Goal: Task Accomplishment & Management: Use online tool/utility

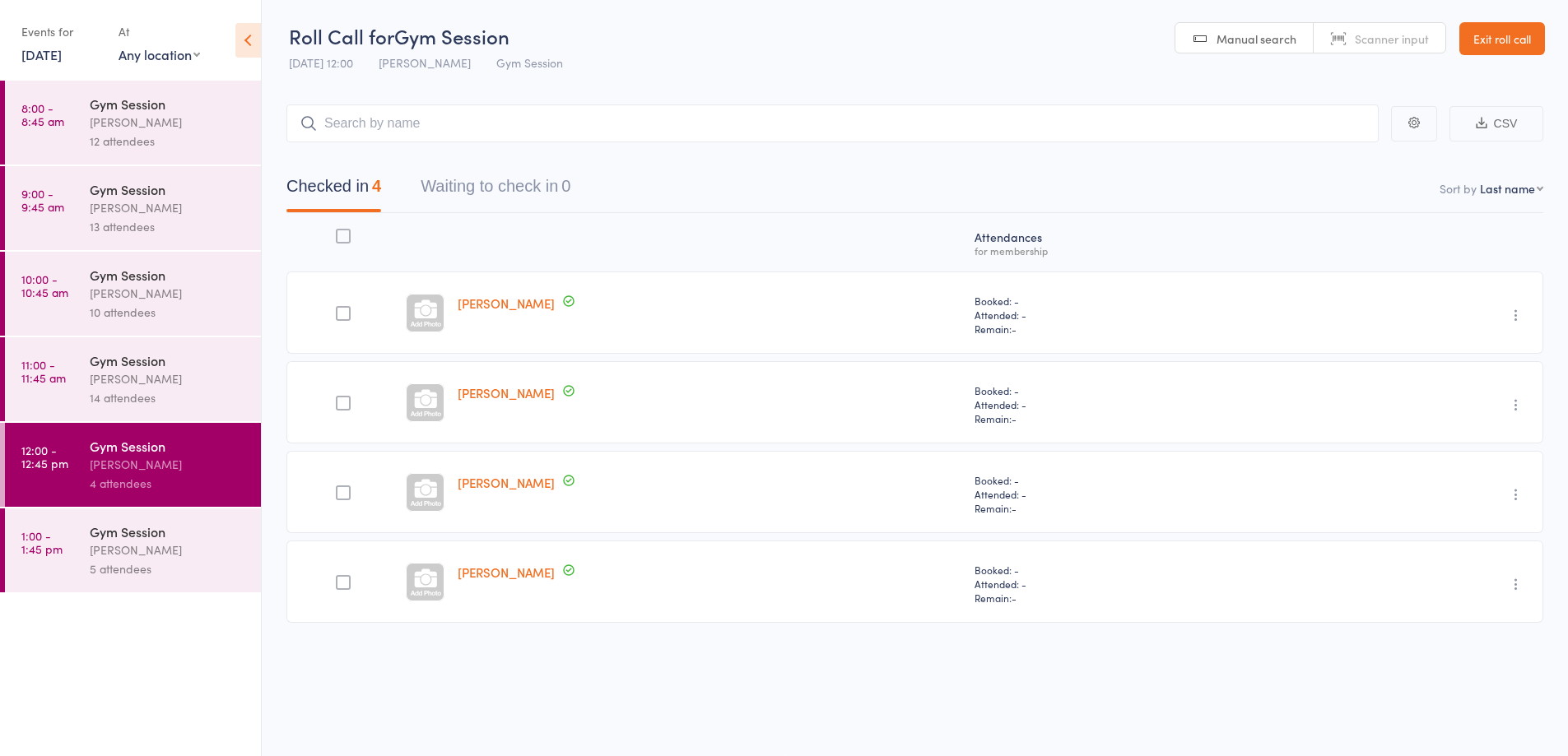
click at [202, 569] on div "5 attendees" at bounding box center [168, 568] width 157 height 19
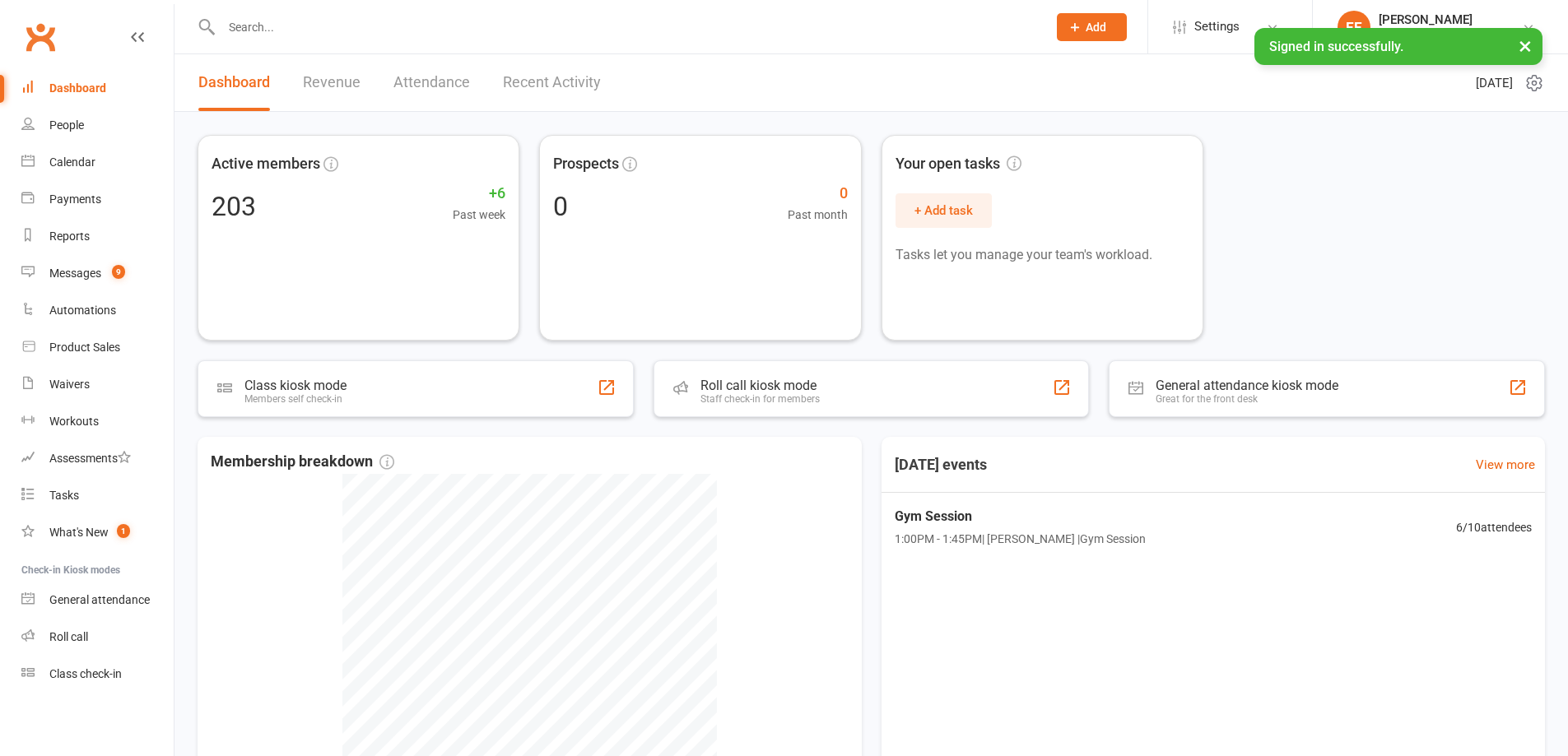
click at [742, 411] on div "Roll call kiosk mode Staff check-in for members" at bounding box center [871, 389] width 436 height 57
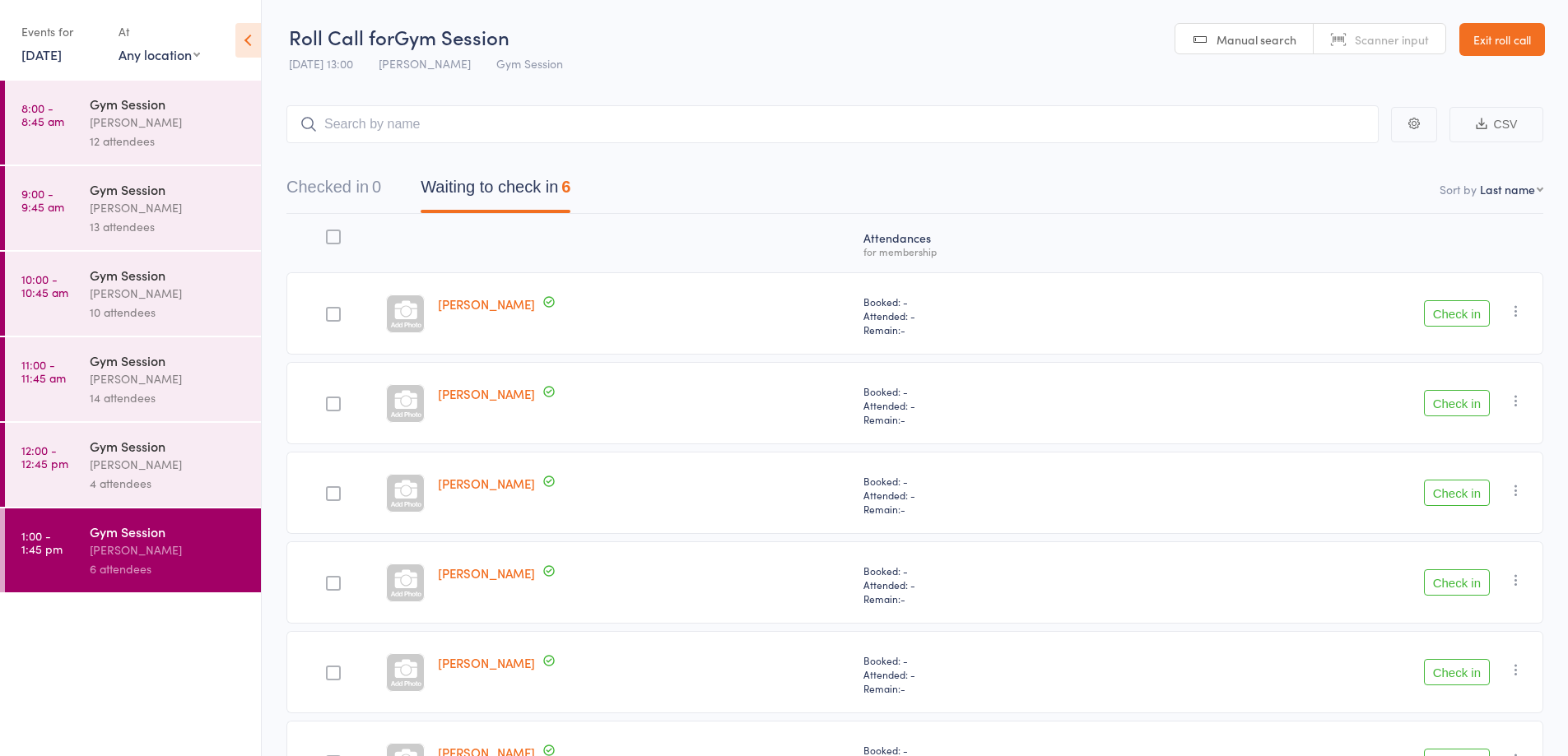
click at [1458, 306] on button "Check in" at bounding box center [1457, 314] width 66 height 26
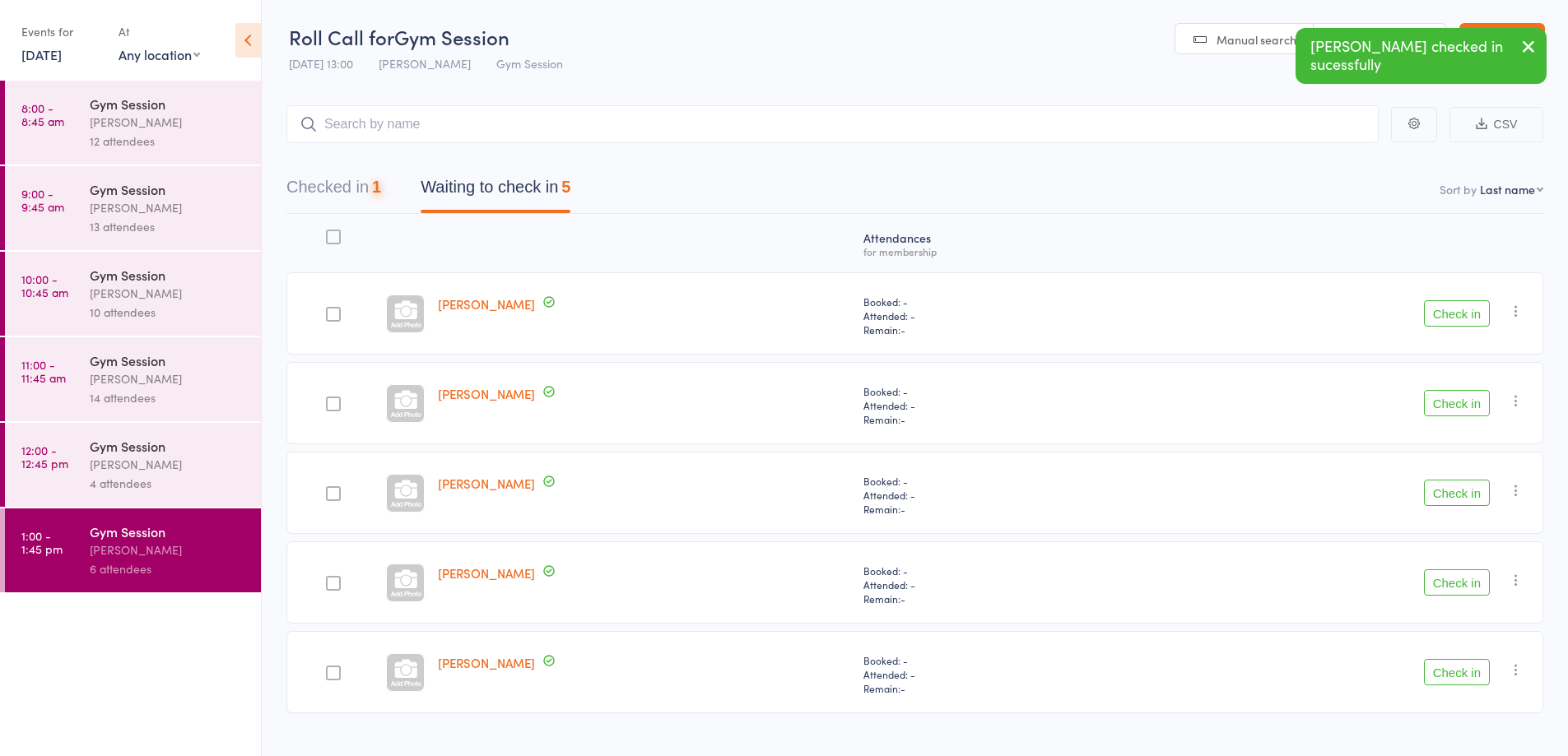
click at [1435, 314] on button "Check in" at bounding box center [1457, 314] width 66 height 26
click at [1449, 414] on button "Check in" at bounding box center [1457, 403] width 66 height 26
click at [1455, 406] on button "Check in" at bounding box center [1457, 403] width 66 height 26
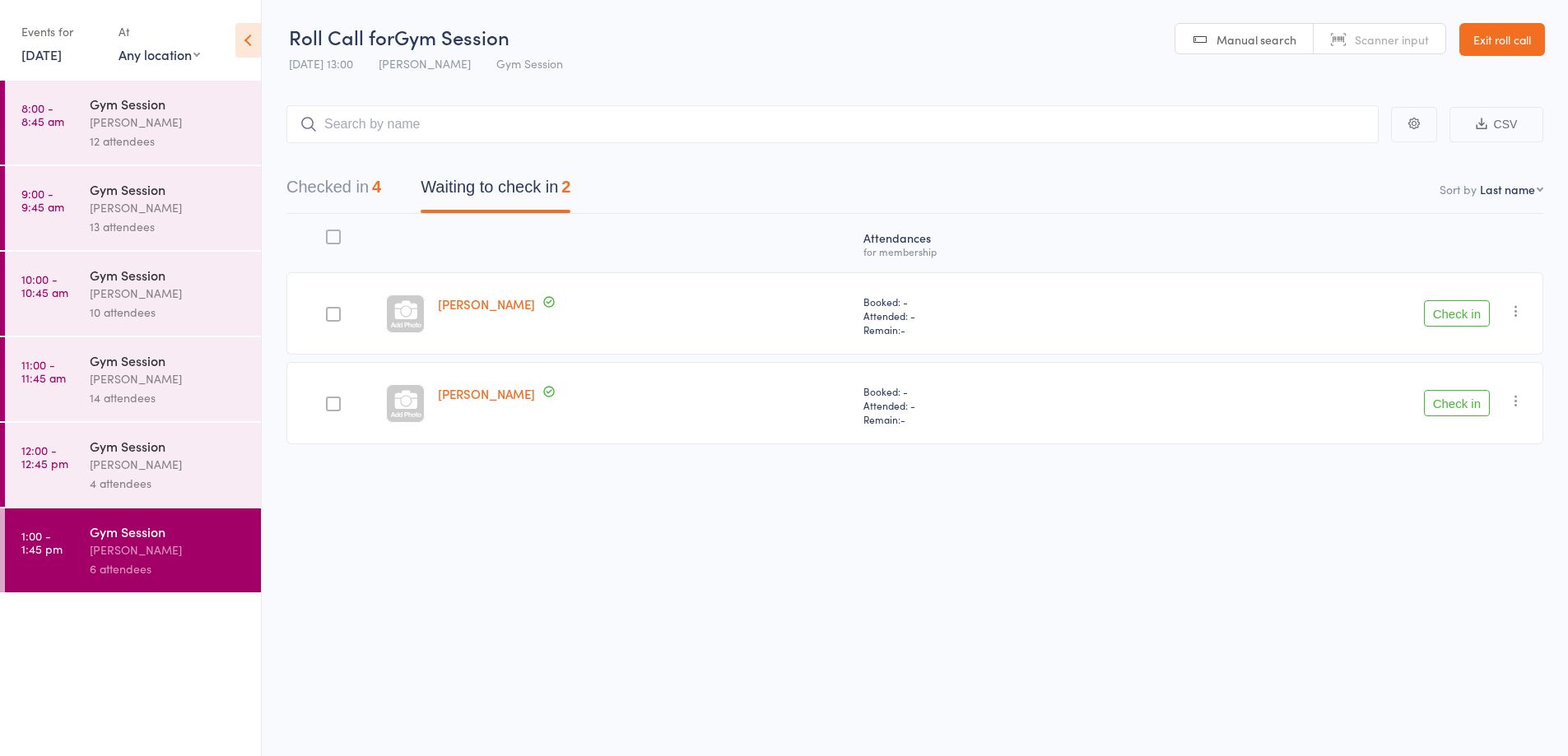
click at [1452, 314] on button "Check in" at bounding box center [1457, 314] width 66 height 26
click at [1524, 306] on icon "button" at bounding box center [1516, 311] width 16 height 16
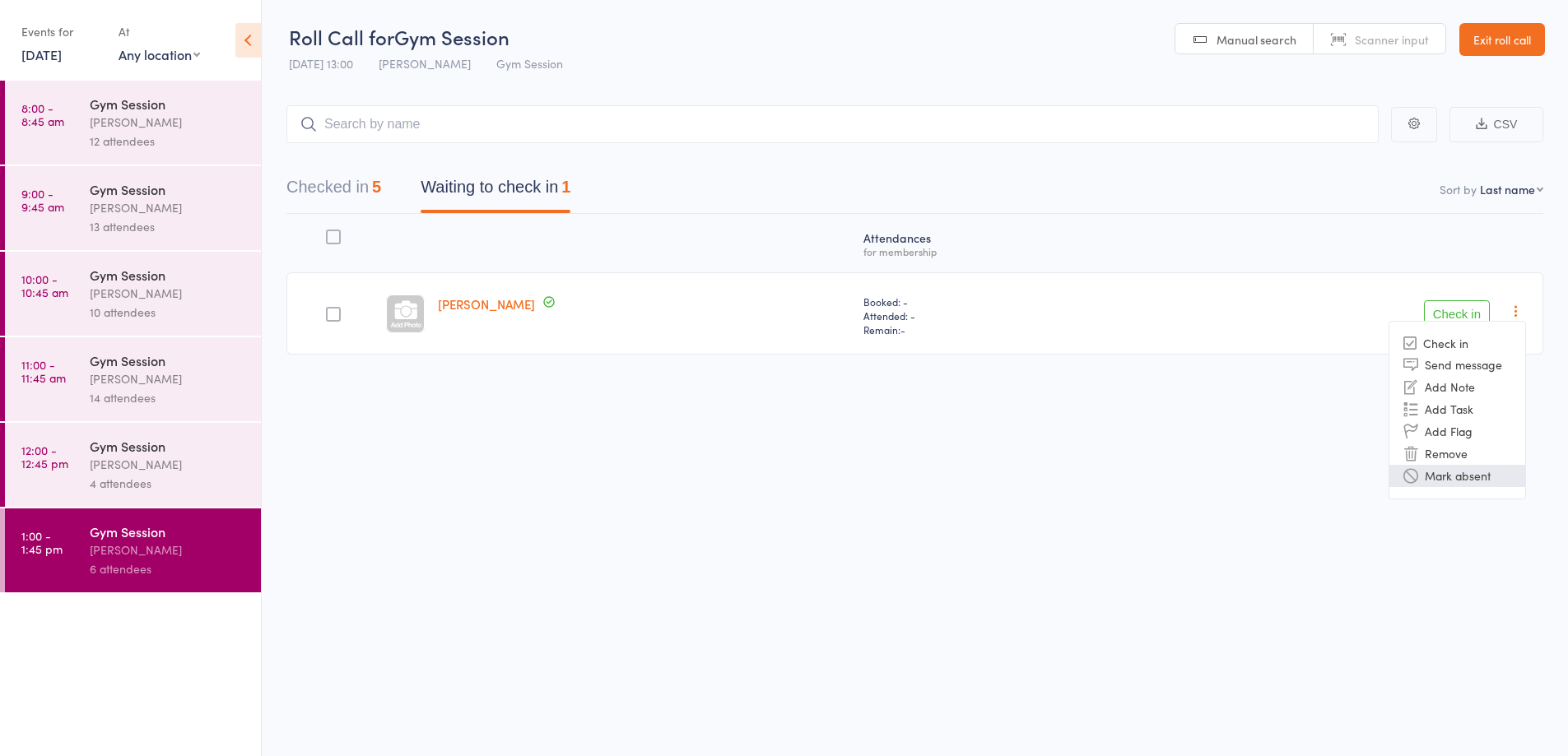
click at [1484, 481] on li "Mark absent" at bounding box center [1457, 475] width 136 height 22
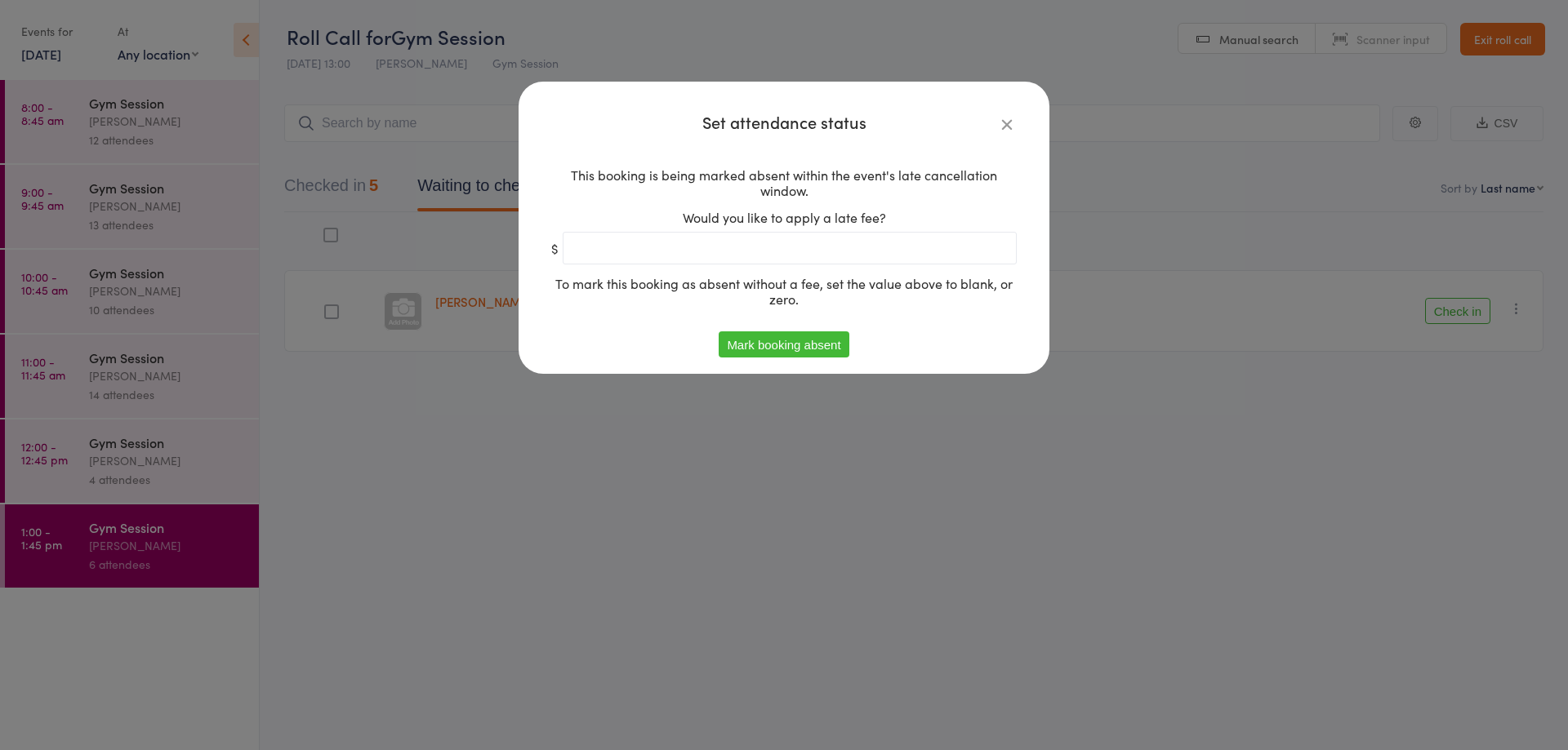
click at [791, 346] on button "Mark booking absent" at bounding box center [783, 345] width 130 height 26
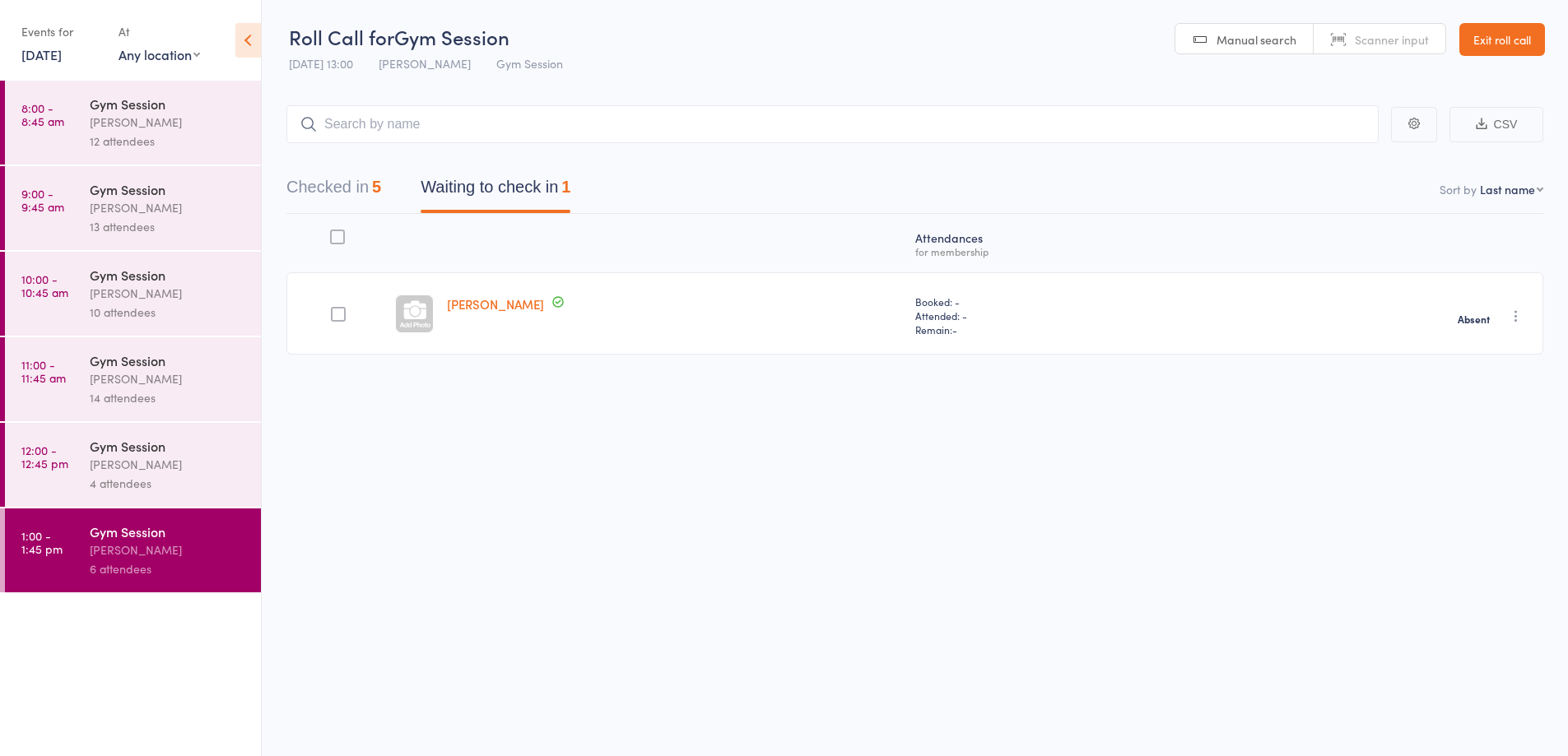
click at [118, 470] on div "[PERSON_NAME]" at bounding box center [168, 464] width 157 height 19
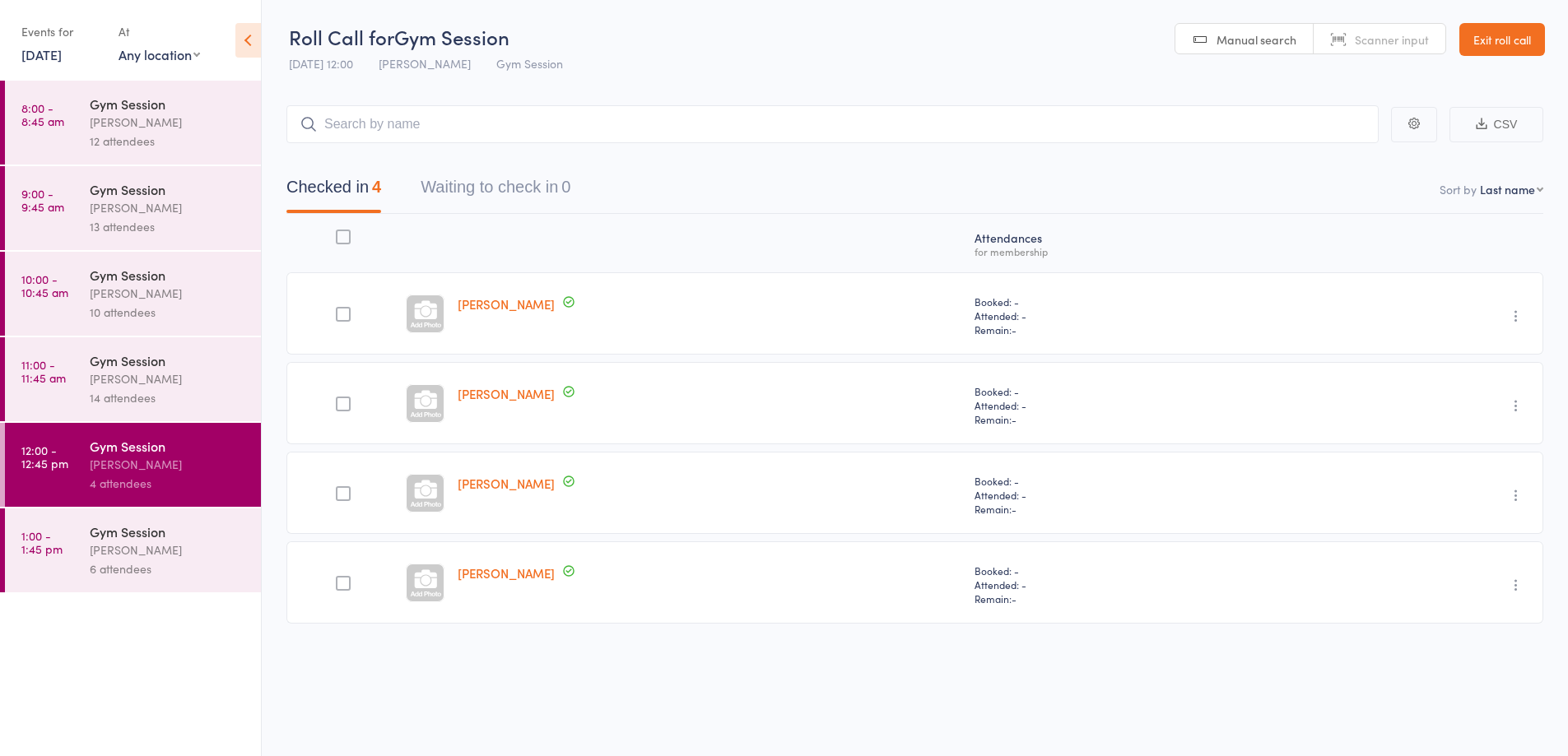
click at [142, 394] on div "14 attendees" at bounding box center [168, 397] width 157 height 19
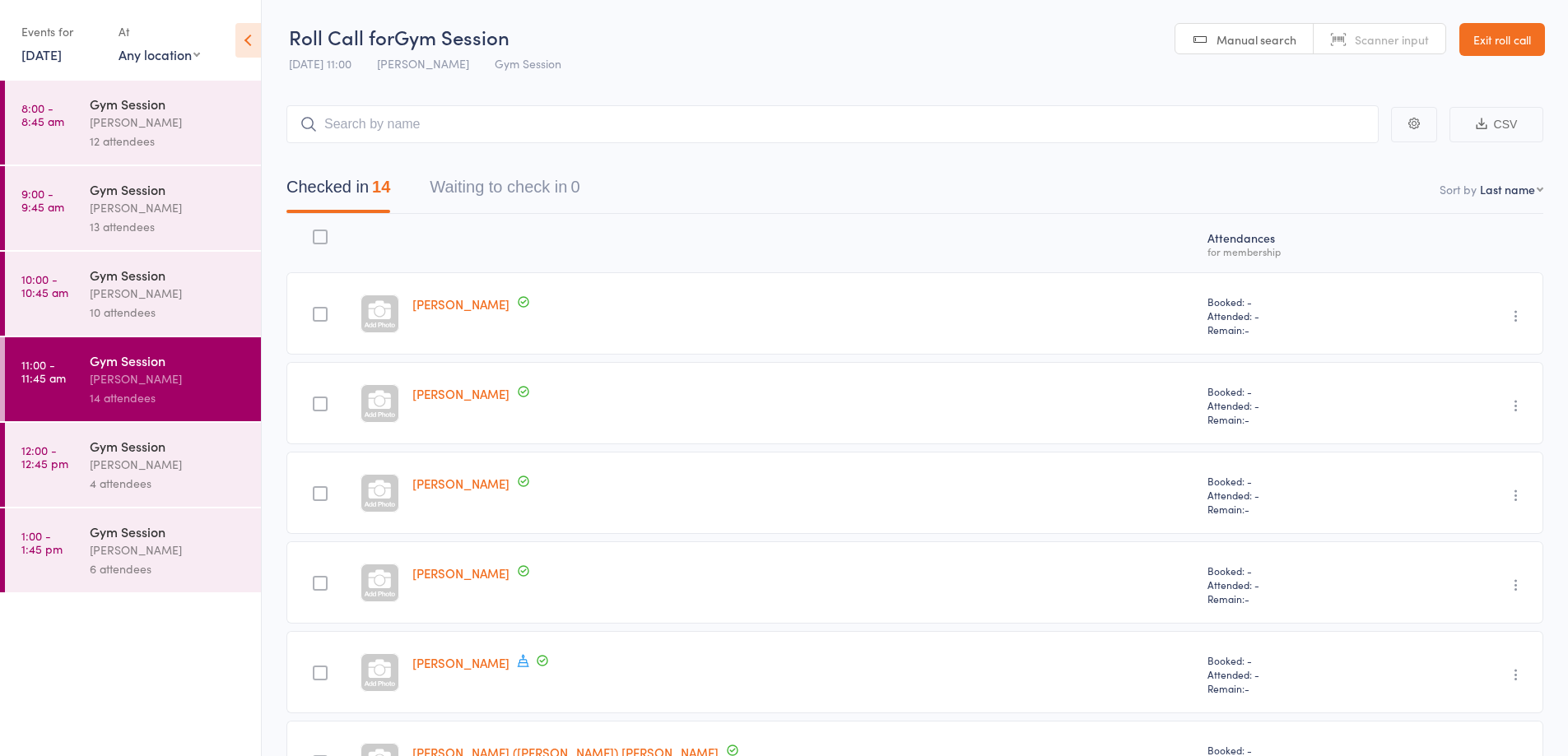
click at [136, 315] on div "10 attendees" at bounding box center [168, 312] width 157 height 19
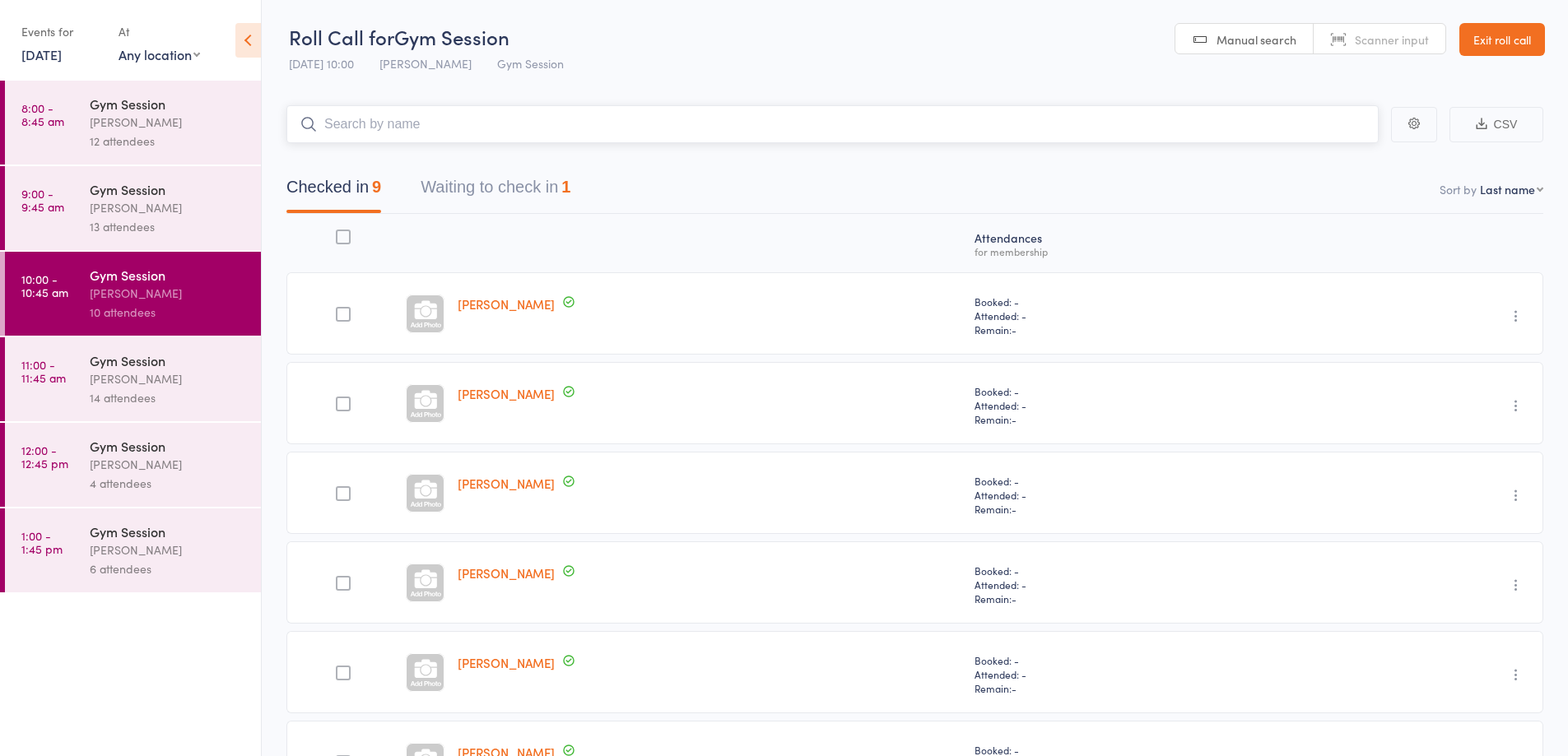
click at [487, 184] on button "Waiting to check in 1" at bounding box center [495, 191] width 150 height 44
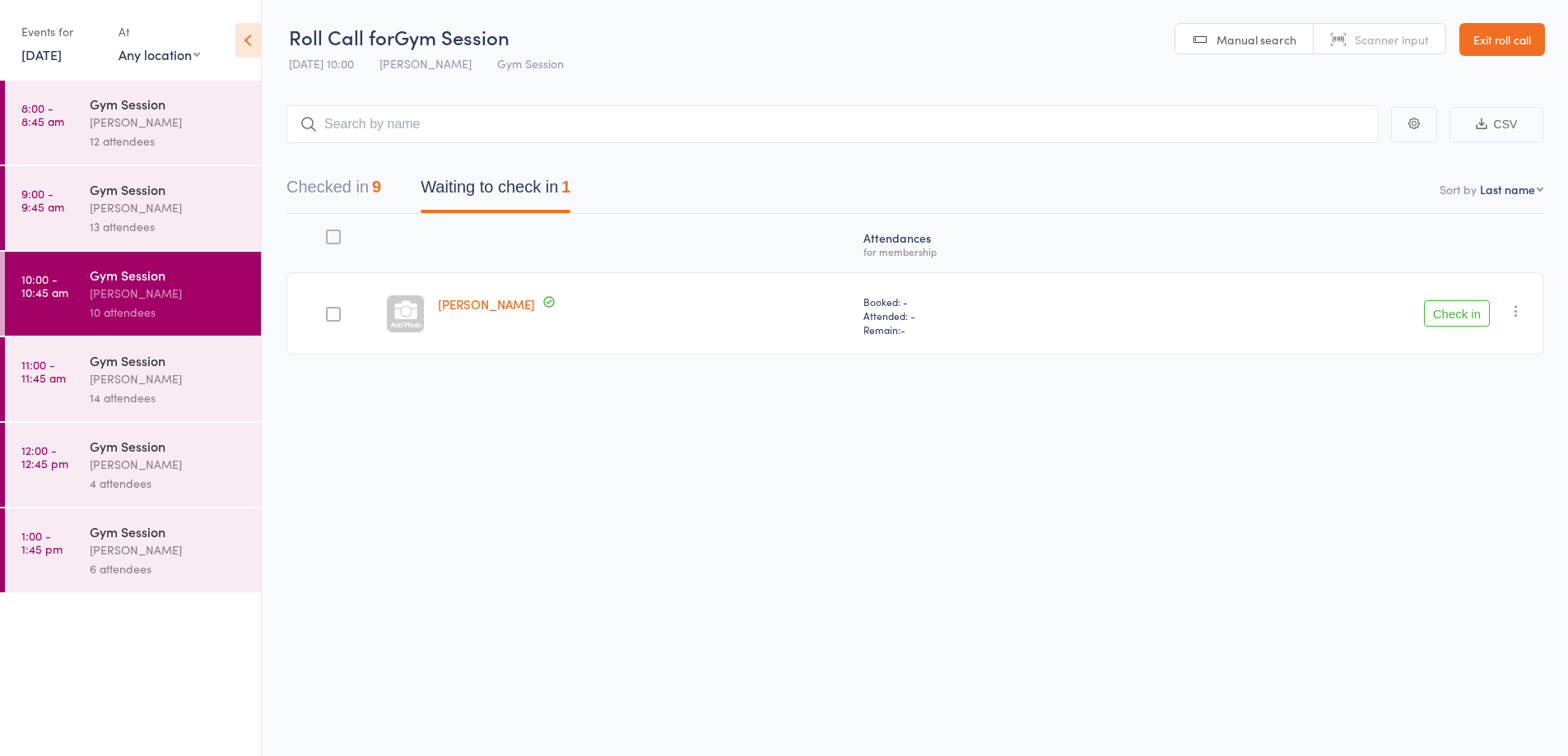
click at [1448, 314] on button "Check in" at bounding box center [1457, 314] width 66 height 26
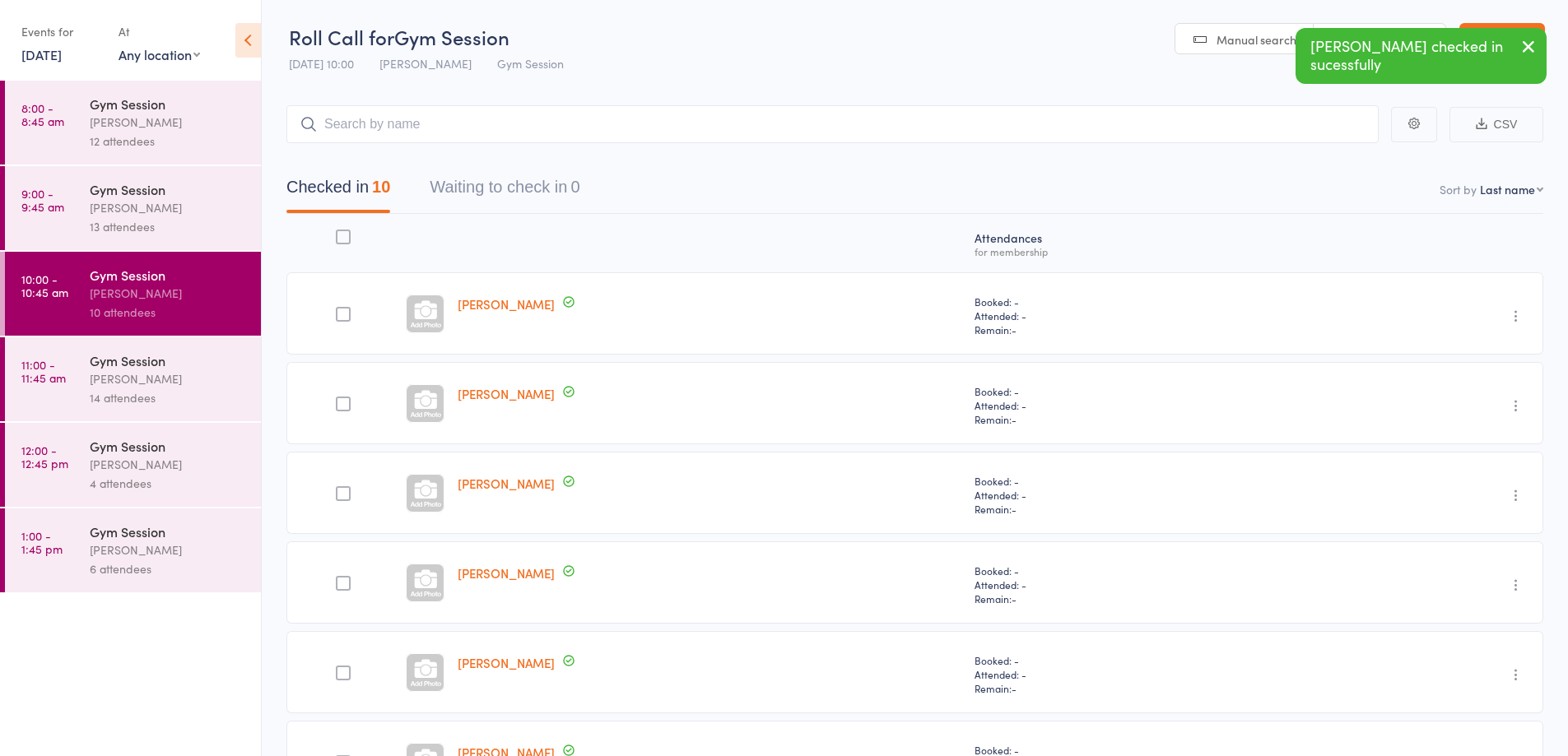
click at [125, 231] on div "13 attendees" at bounding box center [168, 226] width 157 height 19
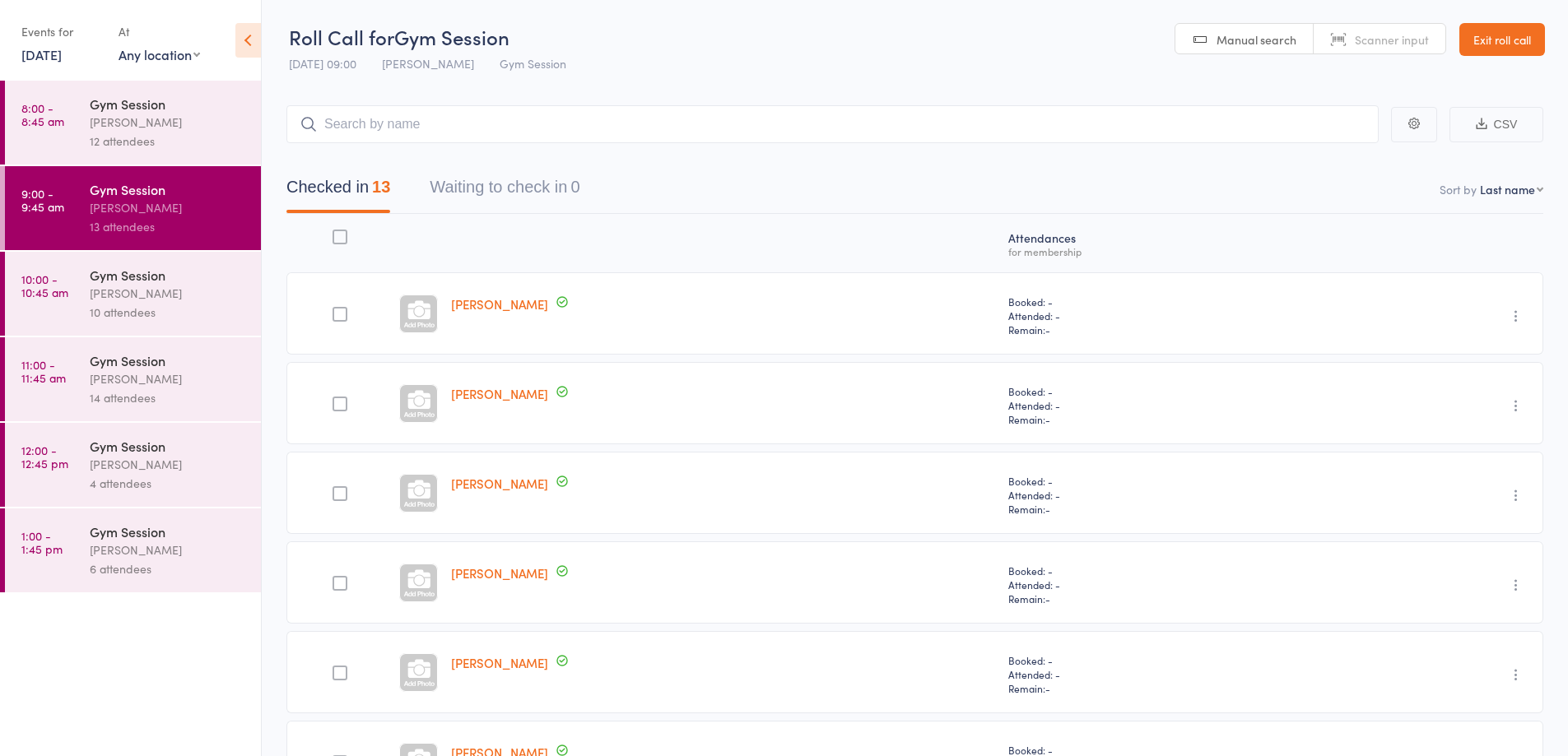
click at [129, 118] on div "[PERSON_NAME]" at bounding box center [168, 122] width 157 height 19
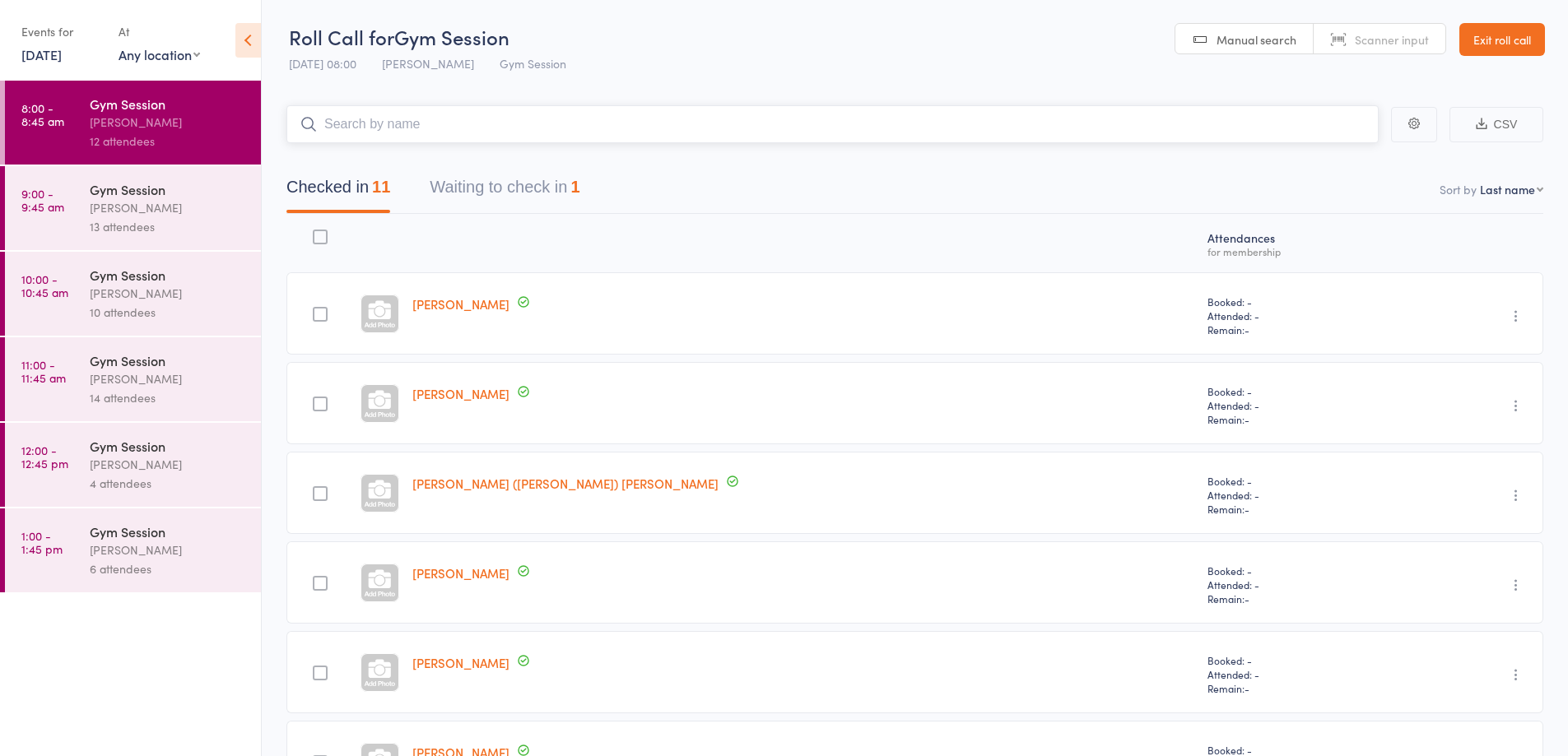
click at [569, 188] on button "Waiting to check in 1" at bounding box center [504, 191] width 150 height 44
